Goal: Check status

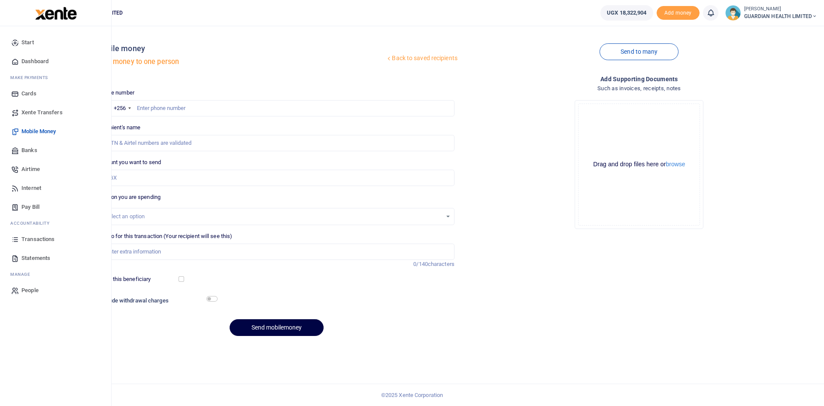
click at [42, 240] on span "Transactions" at bounding box center [37, 239] width 33 height 9
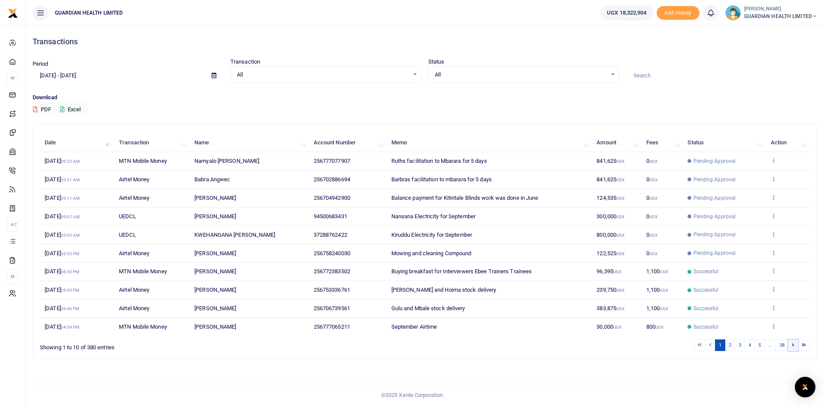
click at [791, 344] on link at bounding box center [793, 345] width 10 height 12
